Goal: Task Accomplishment & Management: Manage account settings

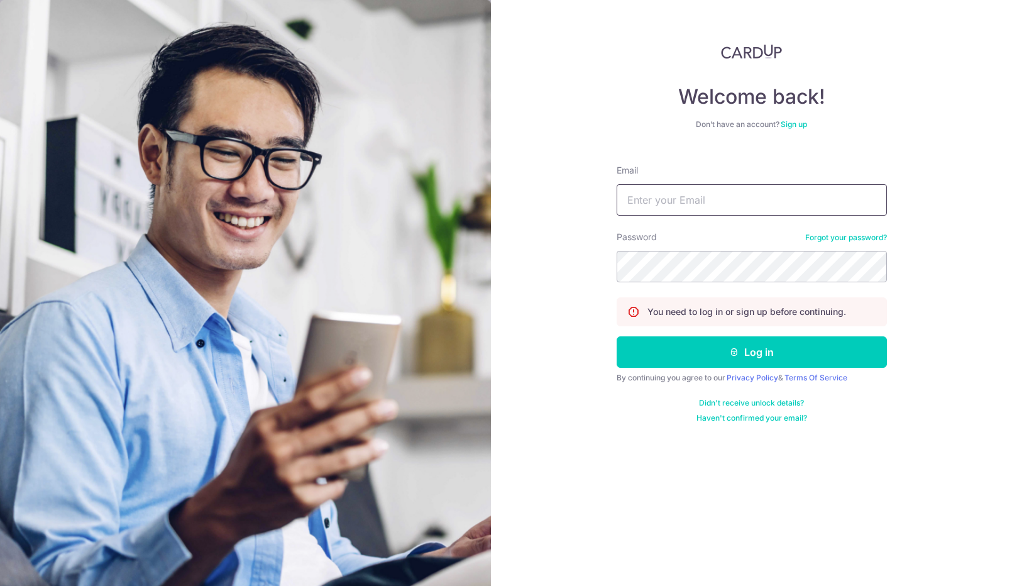
click at [698, 193] on input "Email" at bounding box center [752, 199] width 270 height 31
click at [713, 203] on input "Email" at bounding box center [752, 199] width 270 height 31
type input "[EMAIL_ADDRESS][DOMAIN_NAME]"
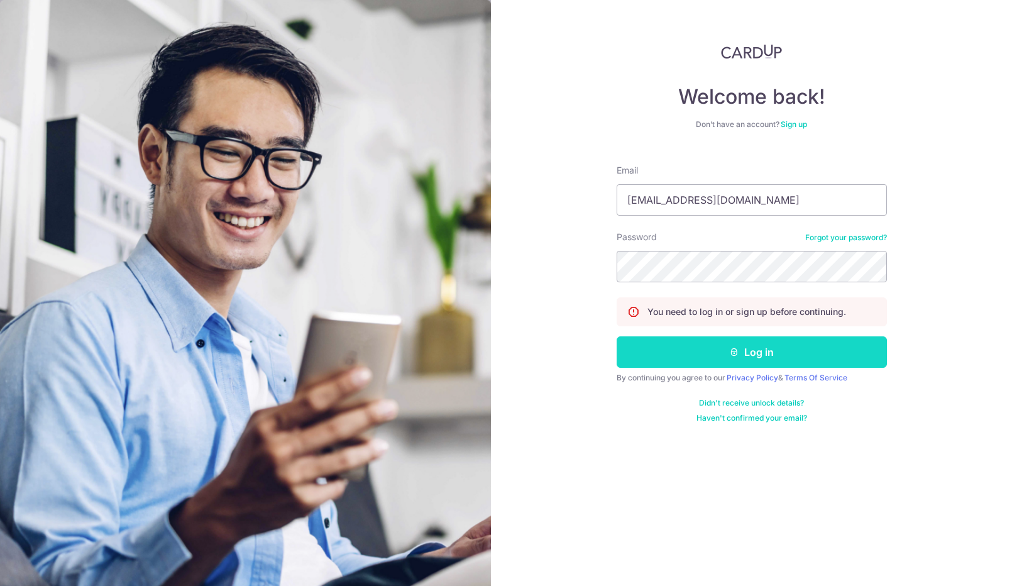
click at [720, 343] on button "Log in" at bounding box center [752, 351] width 270 height 31
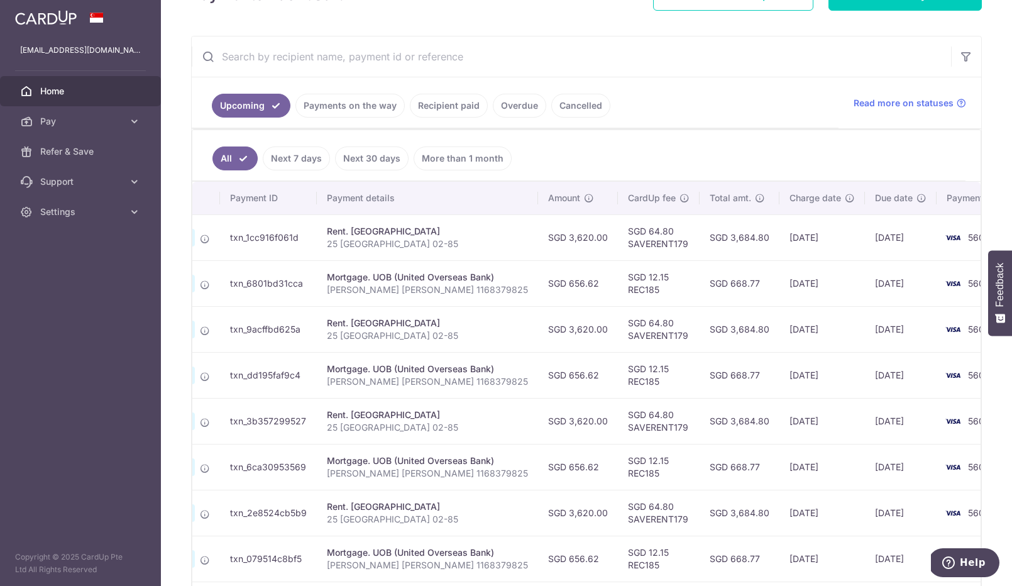
scroll to position [49, 0]
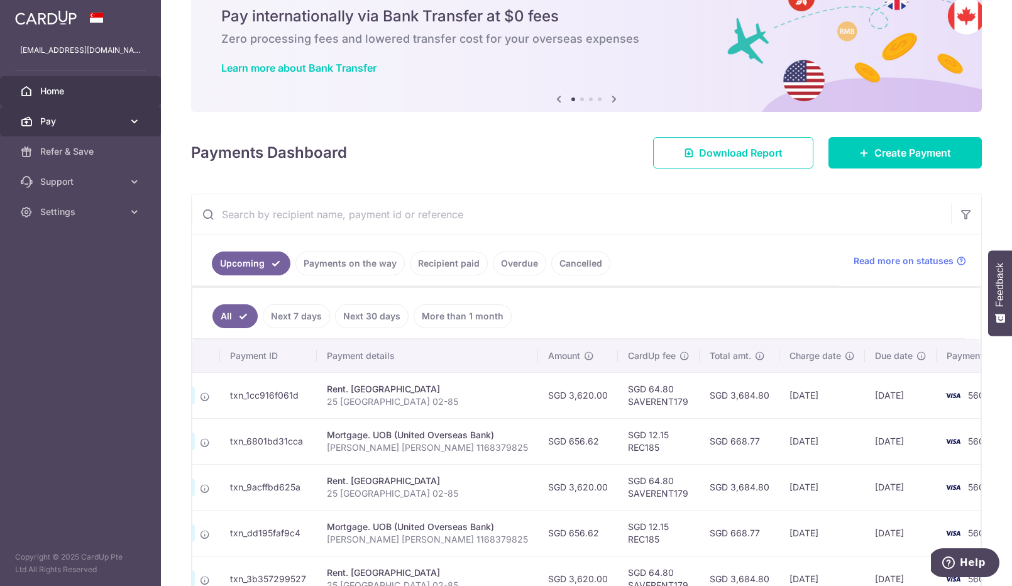
click at [84, 121] on span "Pay" at bounding box center [81, 121] width 83 height 13
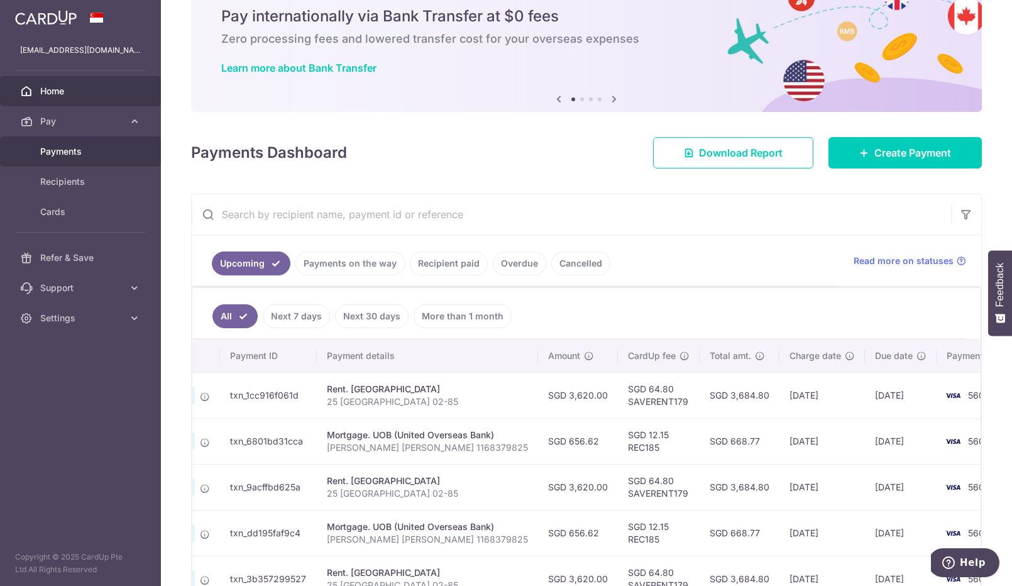
click at [94, 158] on link "Payments" at bounding box center [80, 151] width 161 height 30
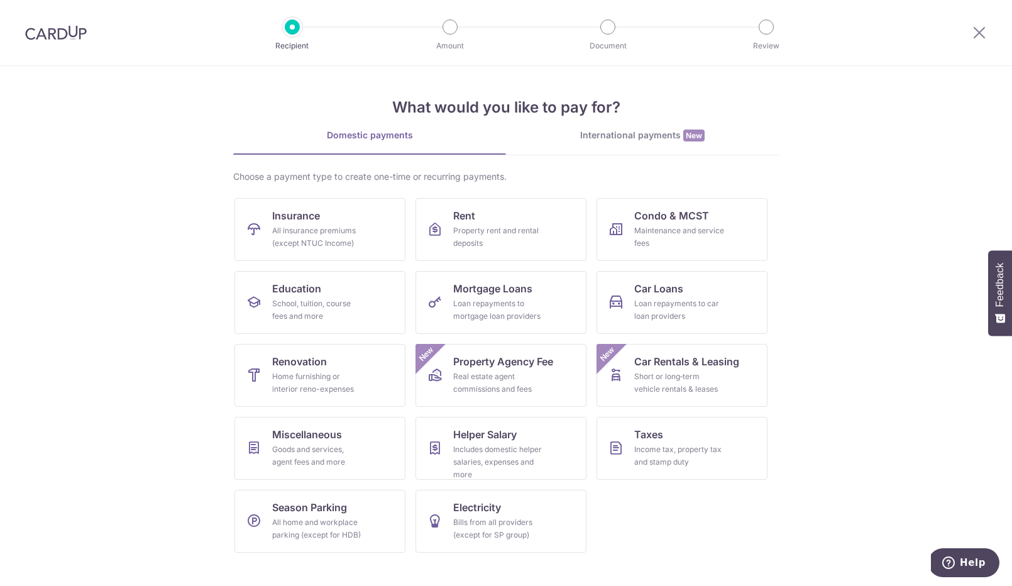
click at [62, 37] on img at bounding box center [56, 32] width 62 height 15
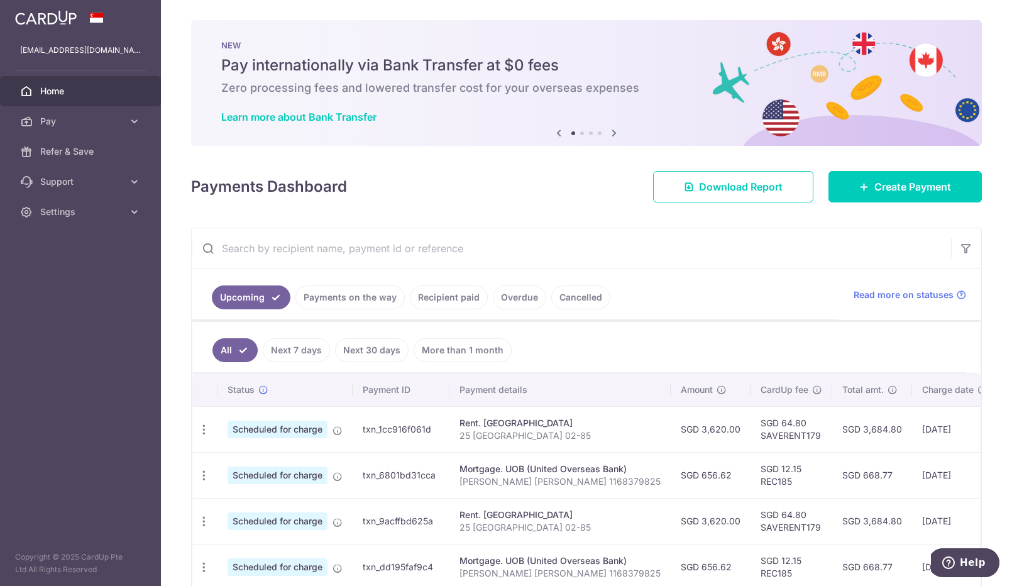
click at [344, 296] on link "Payments on the way" at bounding box center [349, 297] width 109 height 24
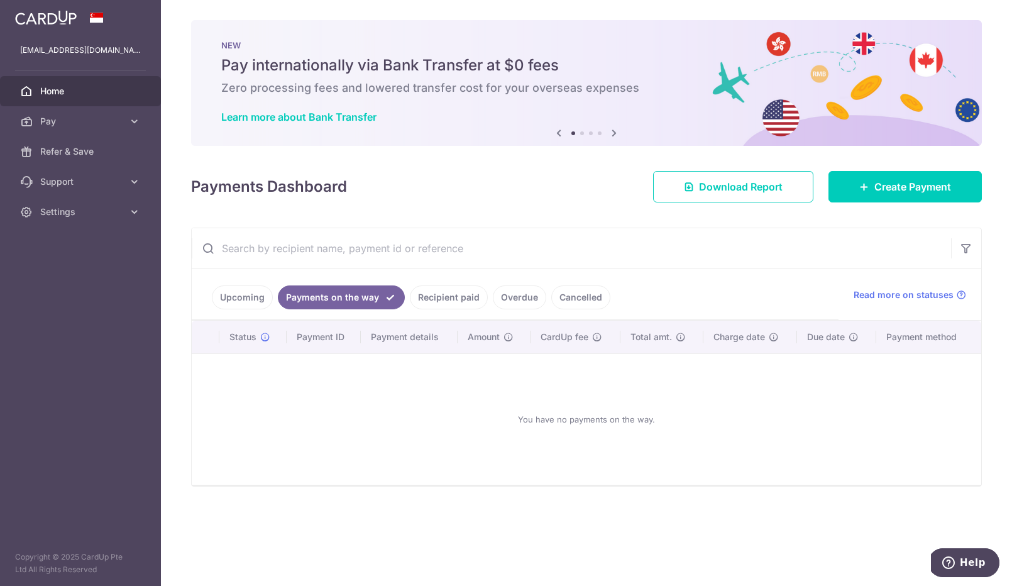
click at [239, 299] on link "Upcoming" at bounding box center [242, 297] width 61 height 24
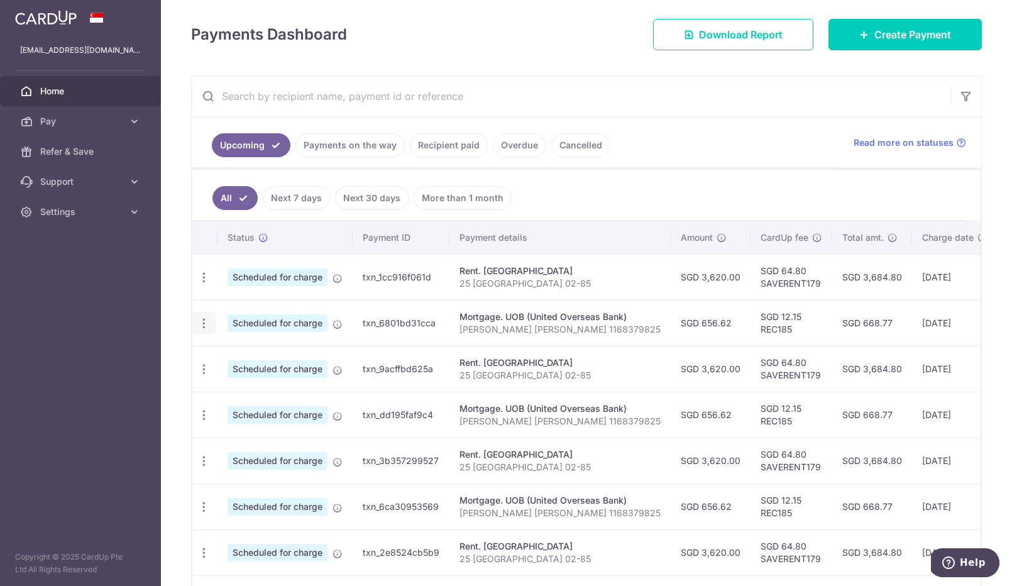
click at [207, 329] on icon "button" at bounding box center [203, 323] width 13 height 13
click at [253, 354] on span "Update payment" at bounding box center [270, 357] width 85 height 15
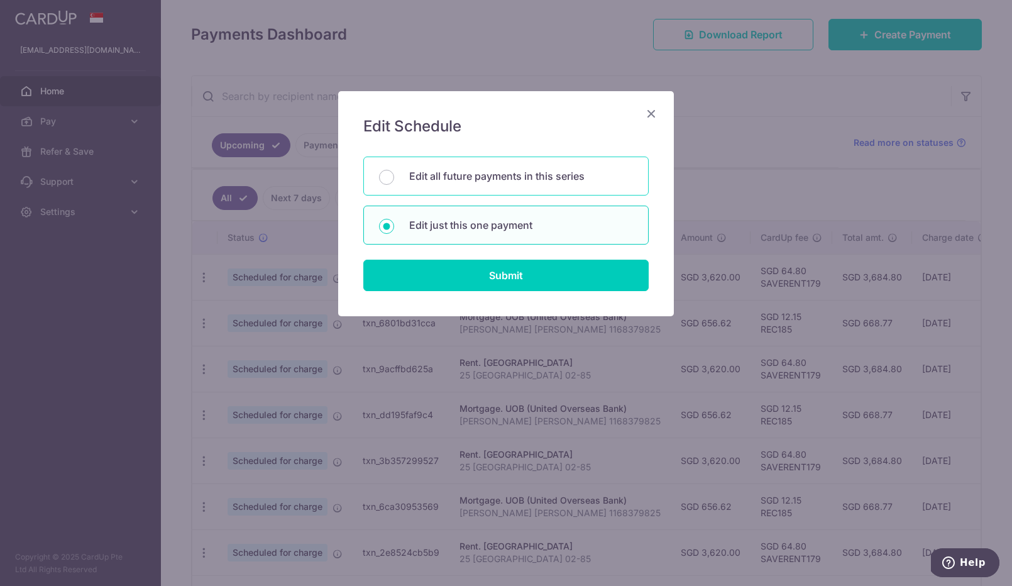
click at [449, 176] on p "Edit all future payments in this series" at bounding box center [521, 175] width 224 height 15
click at [394, 176] on input "Edit all future payments in this series" at bounding box center [386, 177] width 15 height 15
radio input "true"
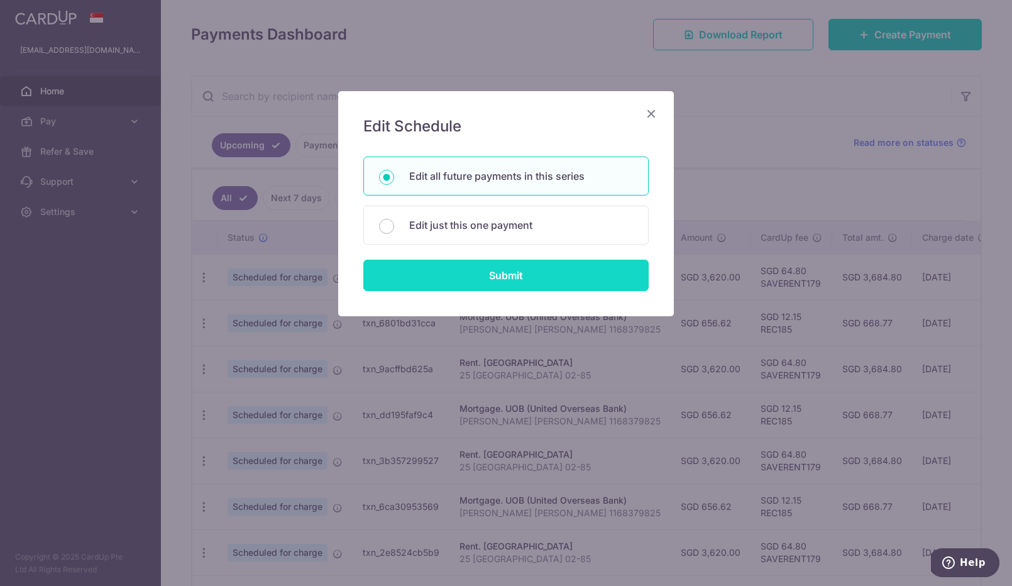
click at [466, 274] on input "Submit" at bounding box center [505, 275] width 285 height 31
radio input "true"
type input "656.62"
type input "[PERSON_NAME] [PERSON_NAME] 1168379825"
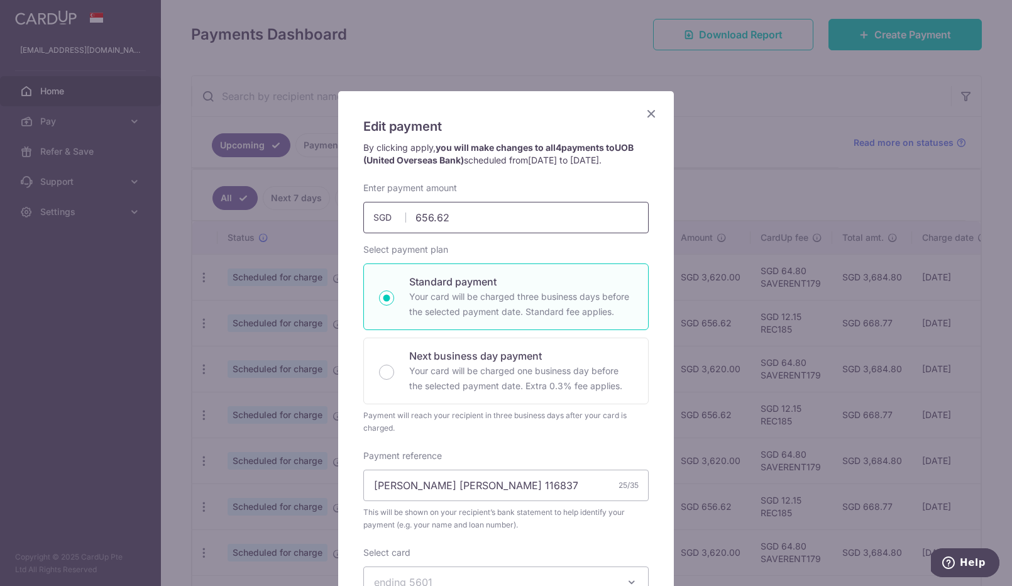
click at [443, 219] on input "656.62" at bounding box center [505, 217] width 285 height 31
type input "497.71"
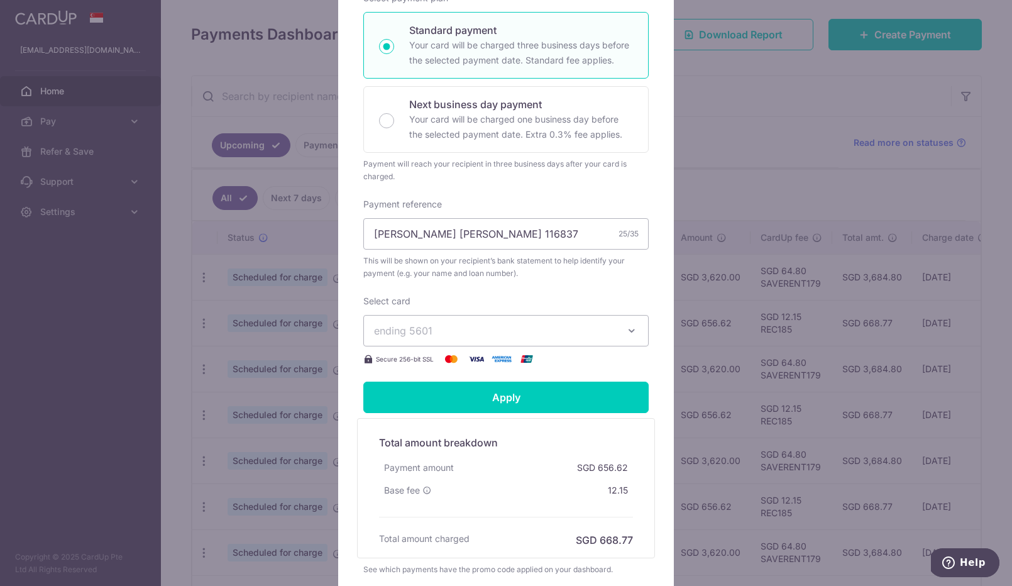
scroll to position [277, 0]
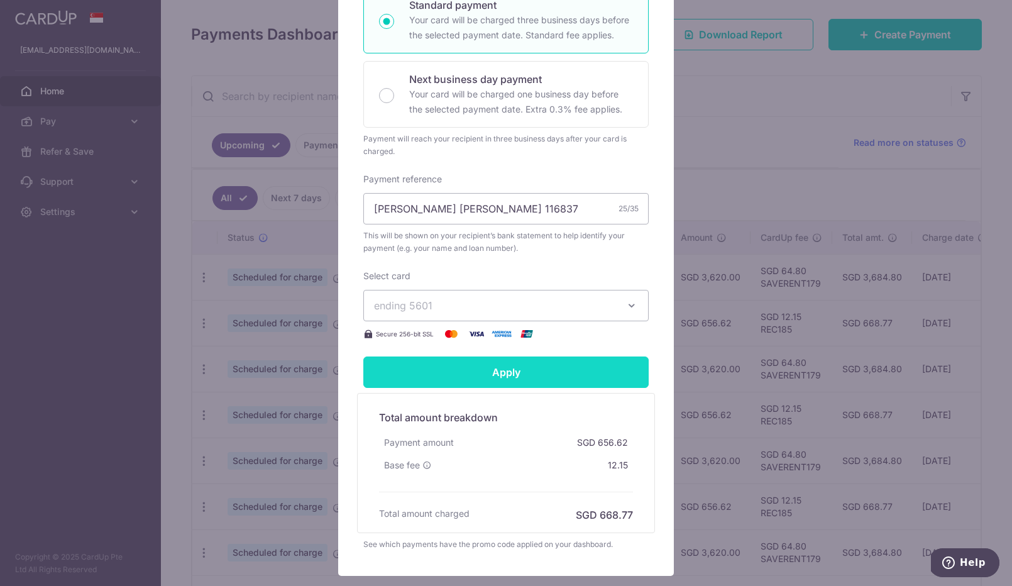
click at [499, 376] on input "Apply" at bounding box center [505, 371] width 285 height 31
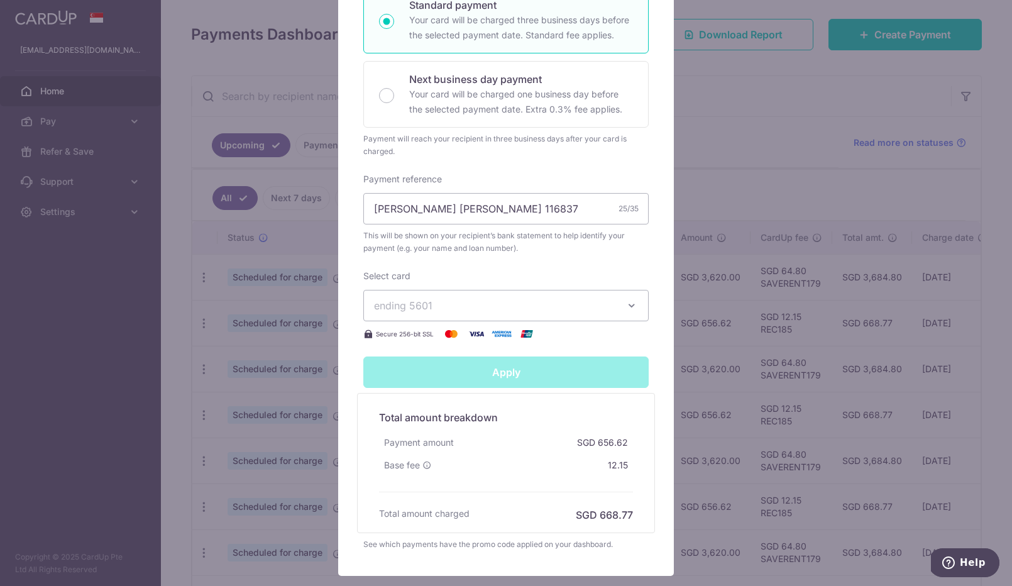
type input "Successfully Applied"
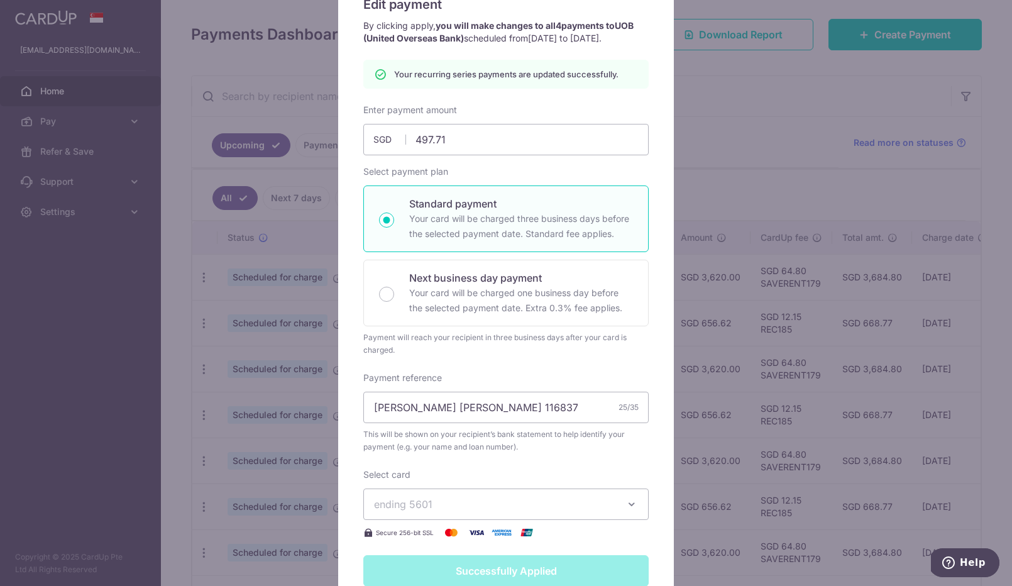
scroll to position [0, 0]
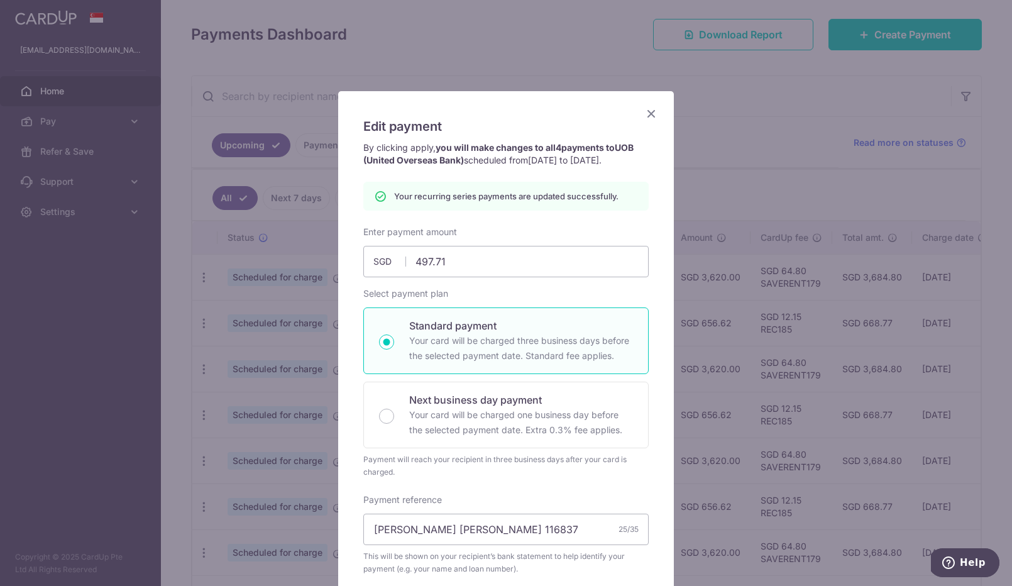
click at [654, 113] on icon "Close" at bounding box center [651, 114] width 15 height 16
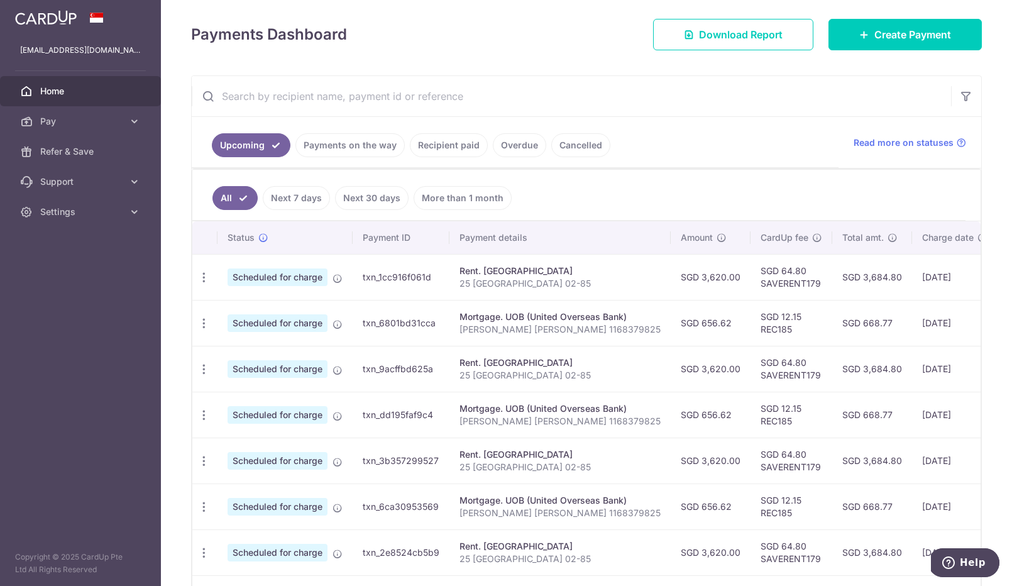
scroll to position [215, 0]
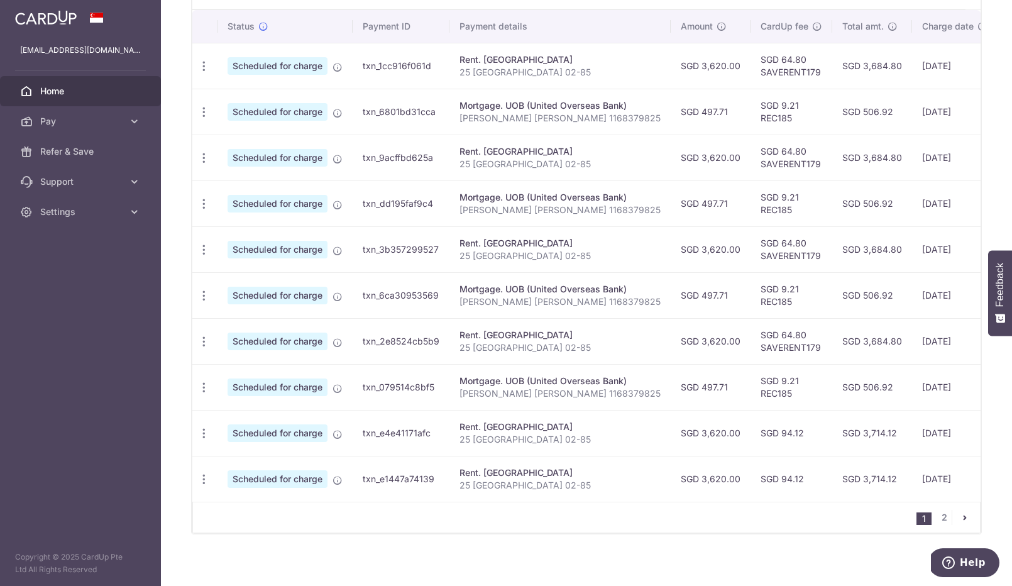
scroll to position [386, 0]
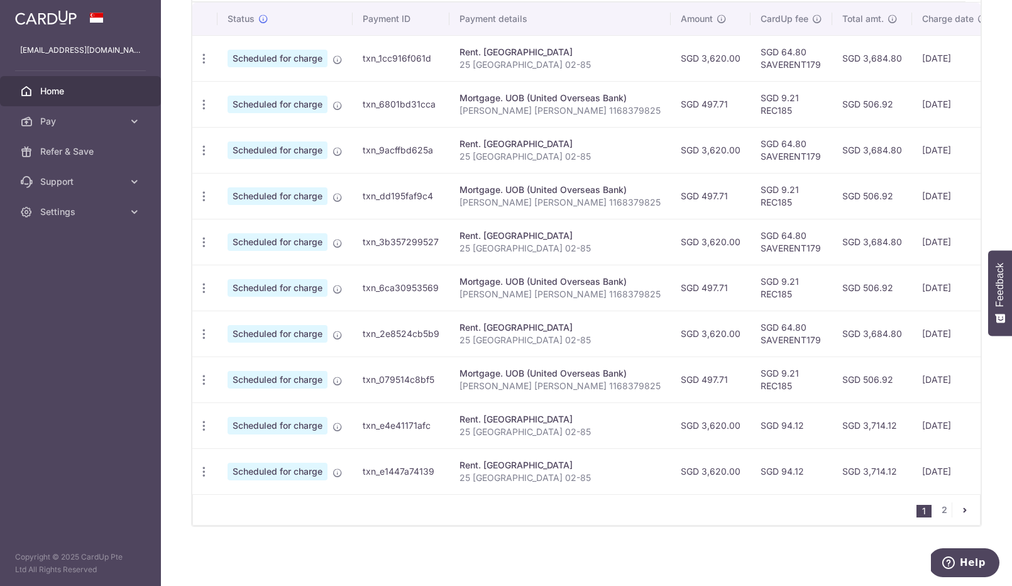
click at [962, 514] on icon "pager" at bounding box center [965, 510] width 10 height 10
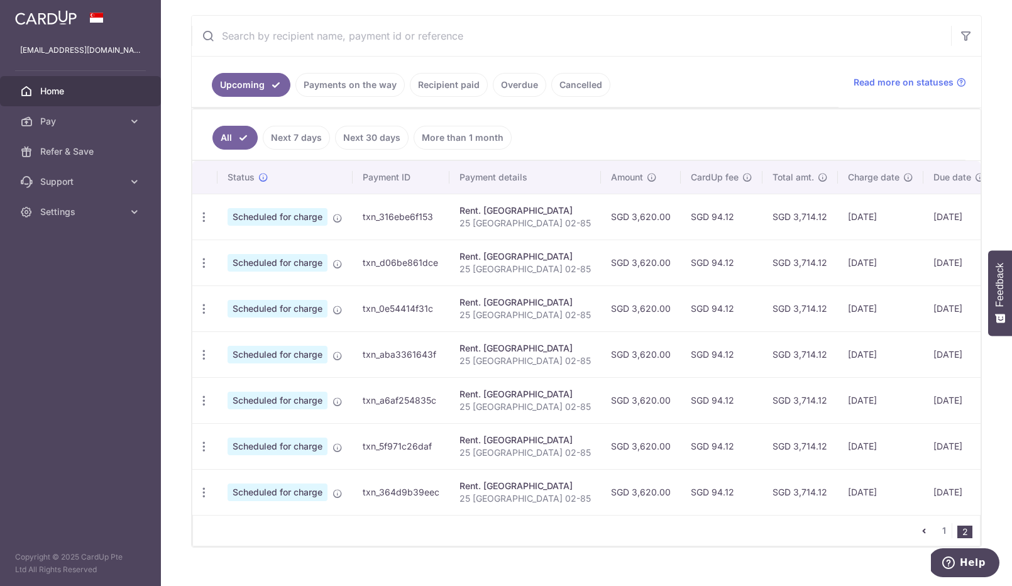
scroll to position [248, 0]
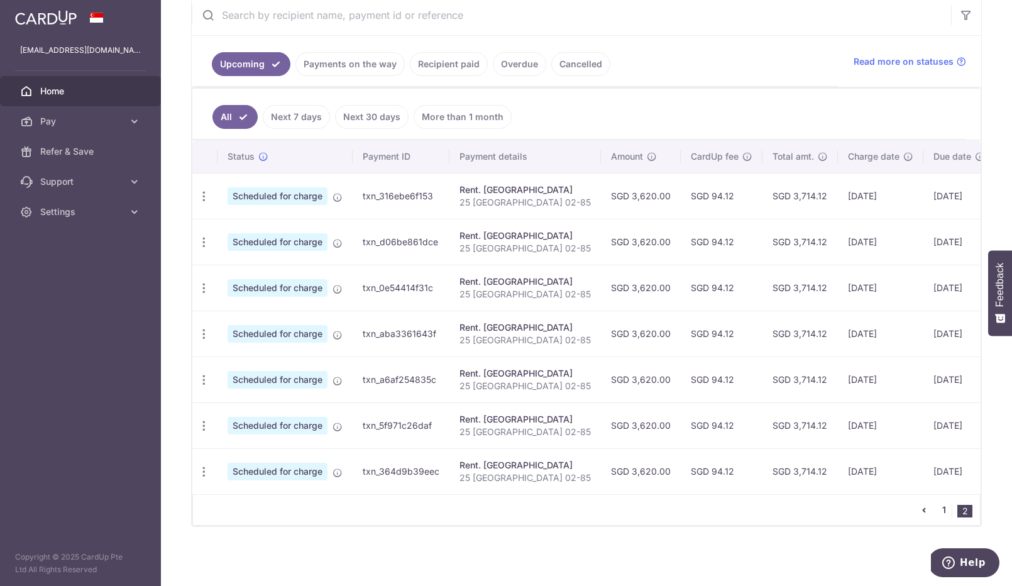
click at [945, 510] on link "1" at bounding box center [943, 509] width 15 height 15
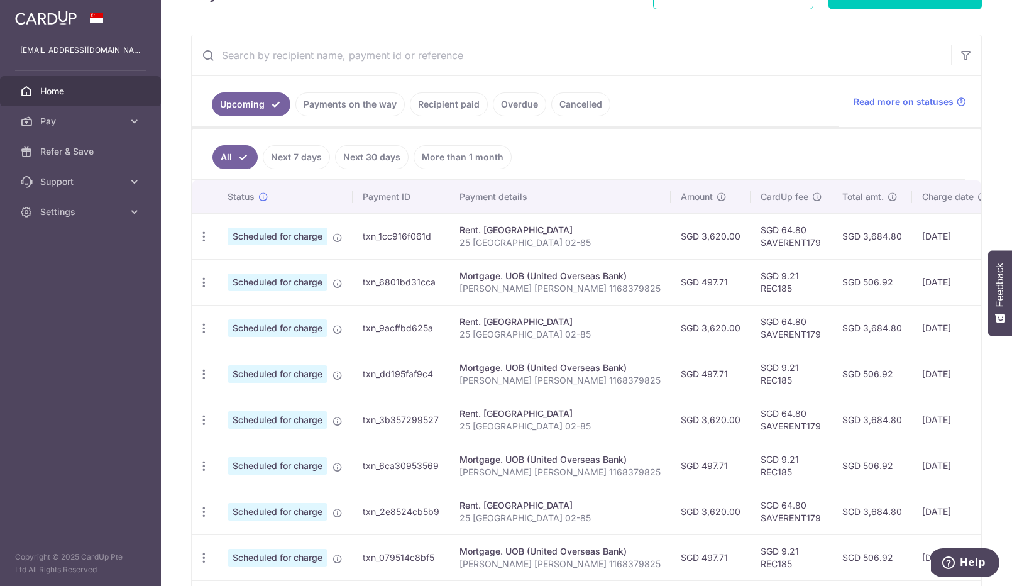
scroll to position [138, 0]
